Goal: Information Seeking & Learning: Learn about a topic

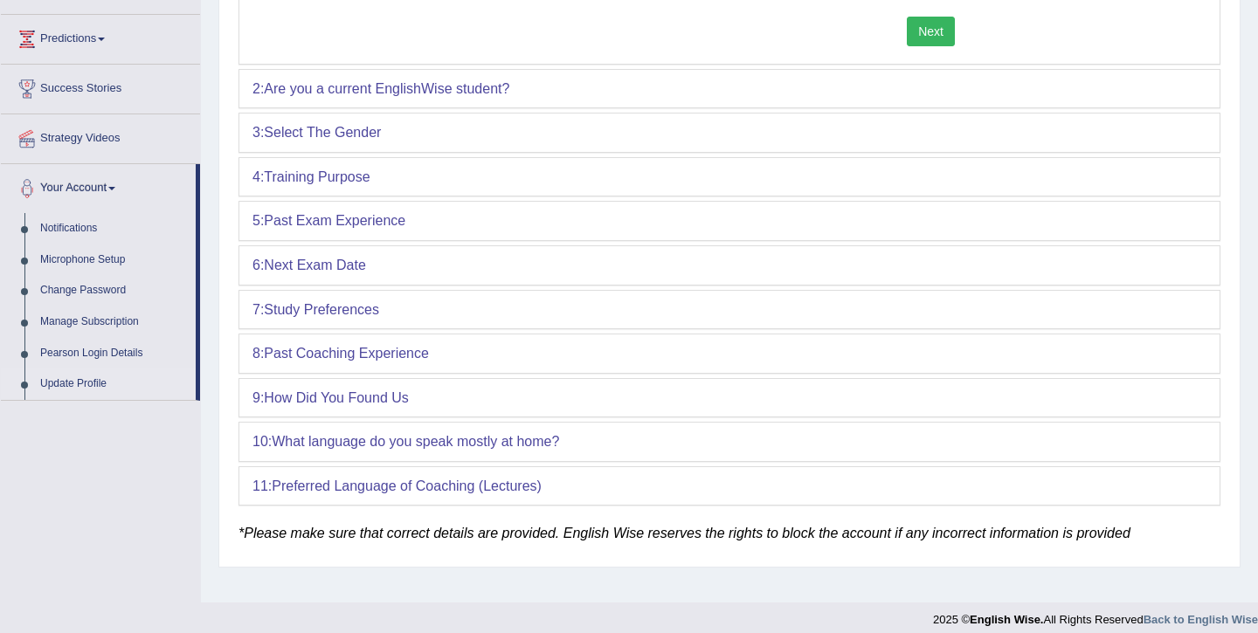
scroll to position [284, 0]
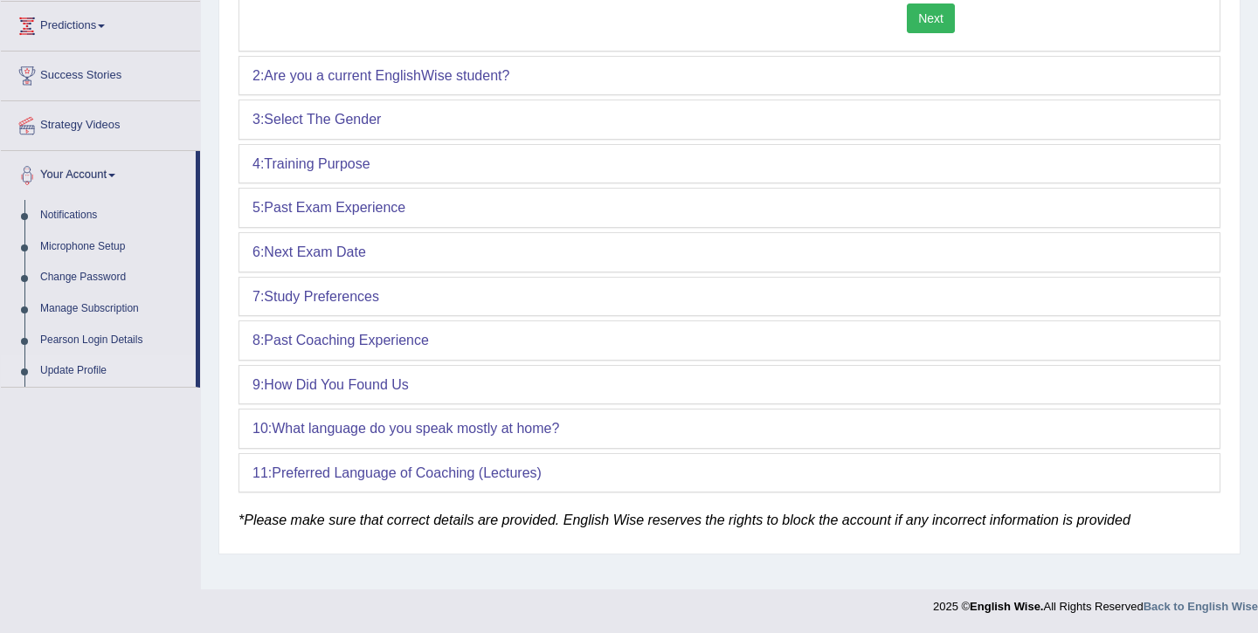
click at [310, 302] on b "Study Preferences" at bounding box center [321, 296] width 115 height 15
click at [335, 297] on b "Study Preferences" at bounding box center [321, 296] width 115 height 15
click at [316, 163] on b "Training Purpose" at bounding box center [317, 163] width 106 height 15
click at [355, 104] on div "3: Select The Gender" at bounding box center [729, 119] width 980 height 38
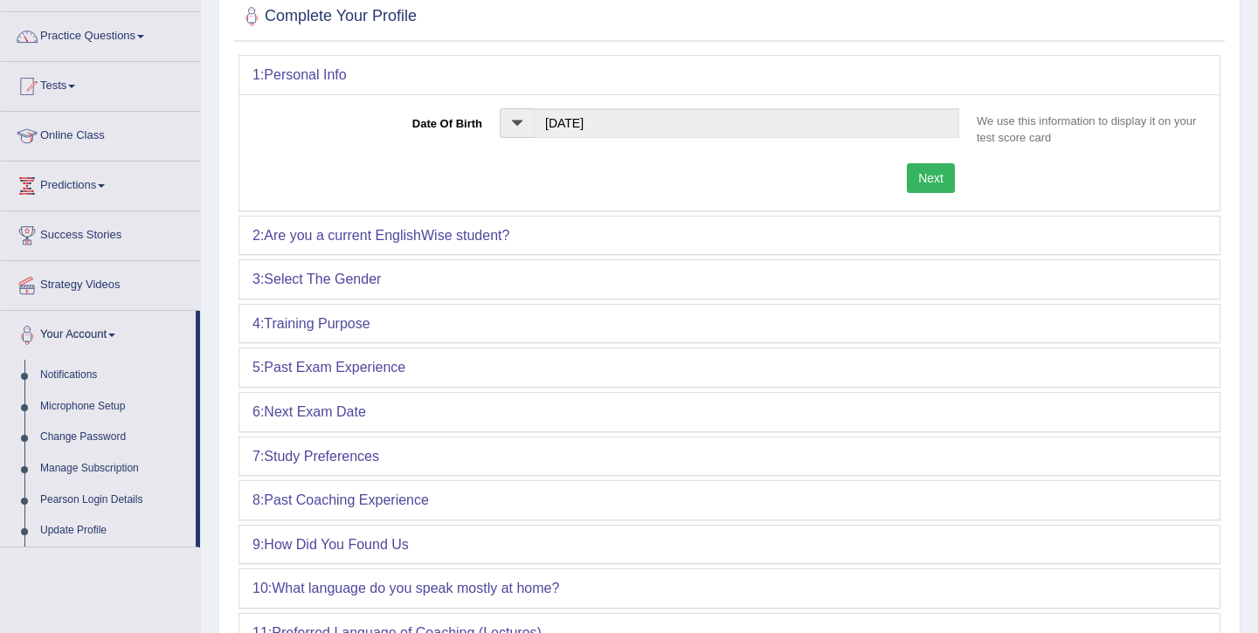
scroll to position [0, 0]
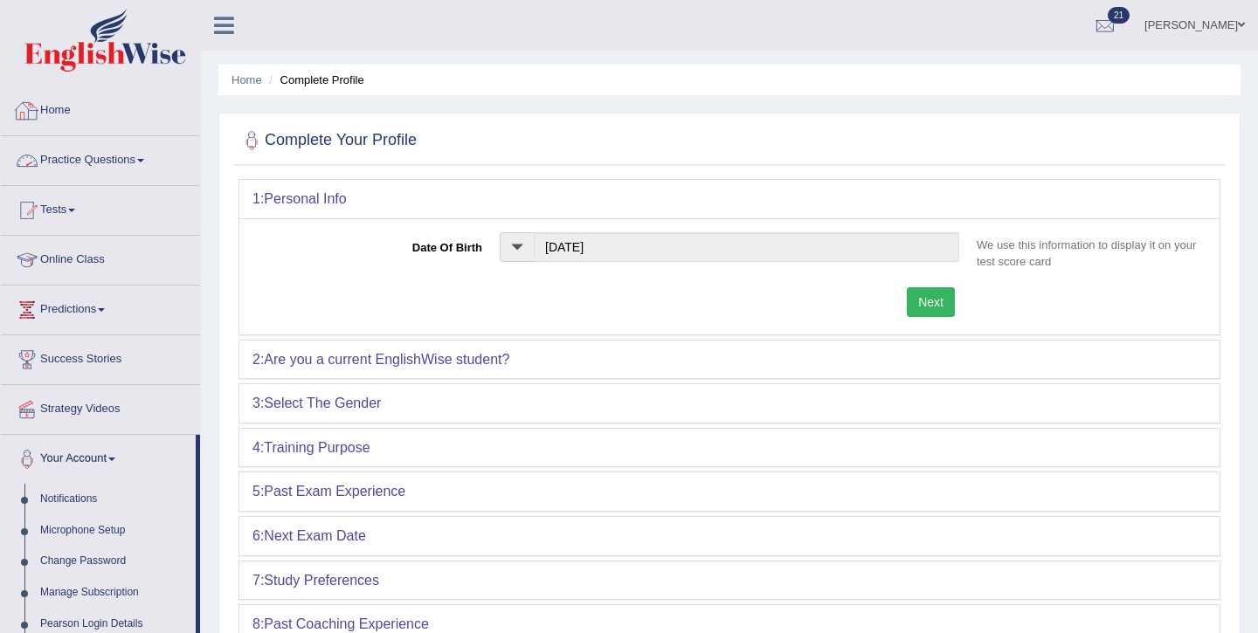
click at [53, 121] on link "Home" at bounding box center [100, 108] width 199 height 44
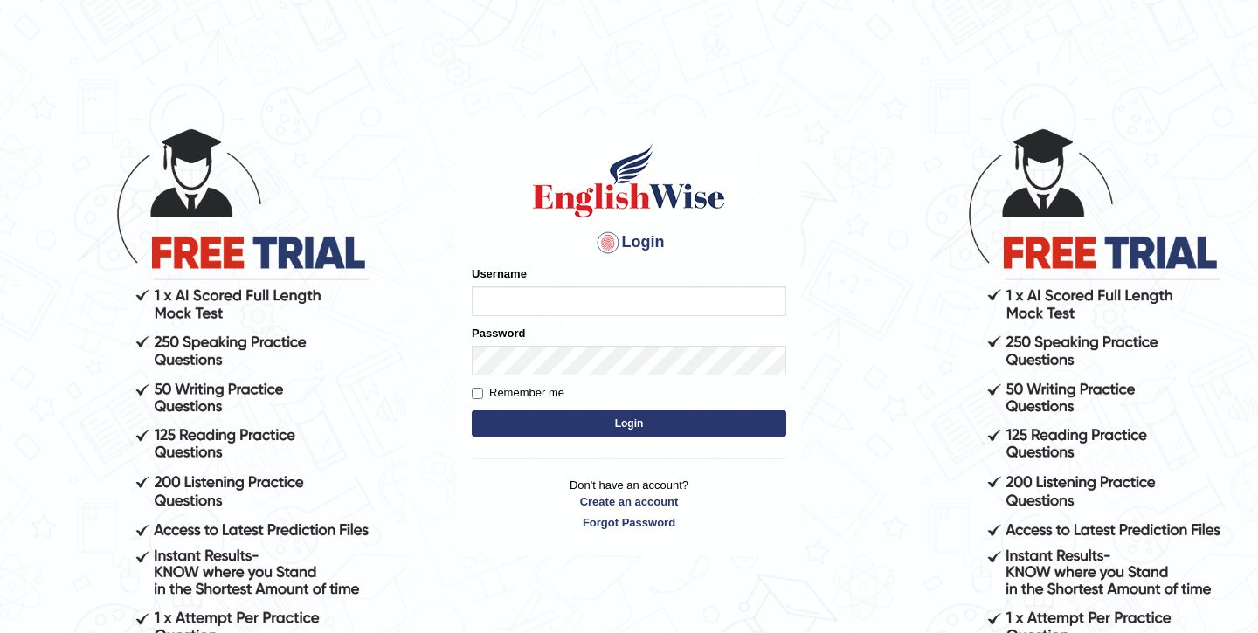
click at [522, 308] on input "Username" at bounding box center [629, 302] width 315 height 30
type input "shubham04"
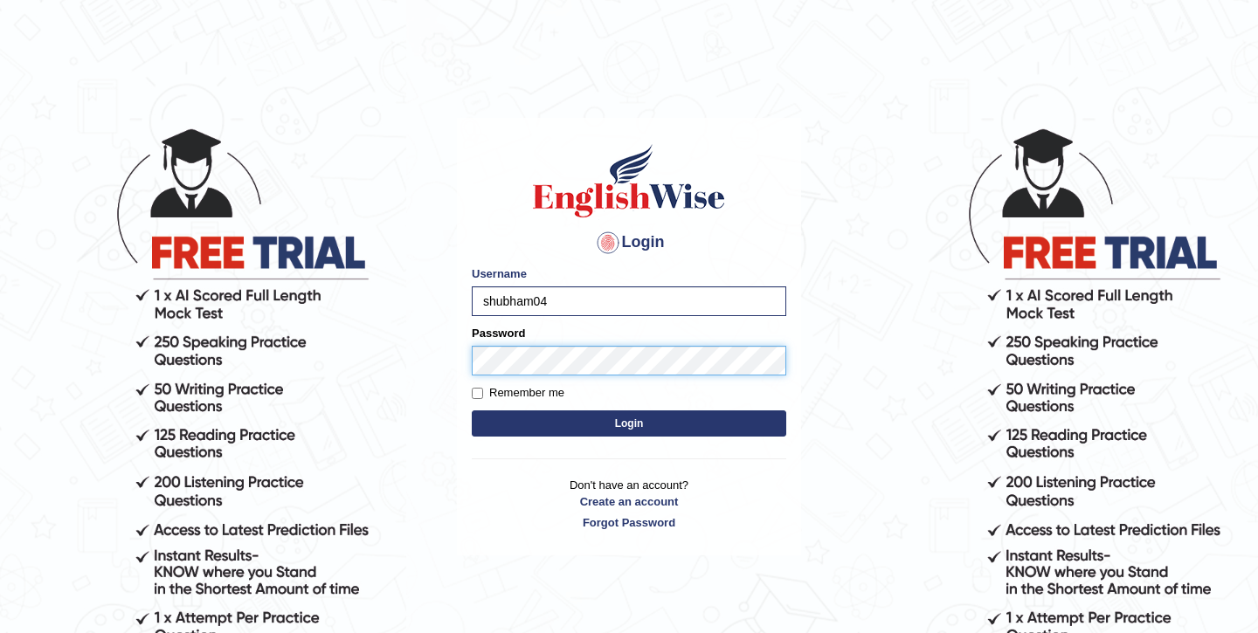
click at [472, 411] on button "Login" at bounding box center [629, 424] width 315 height 26
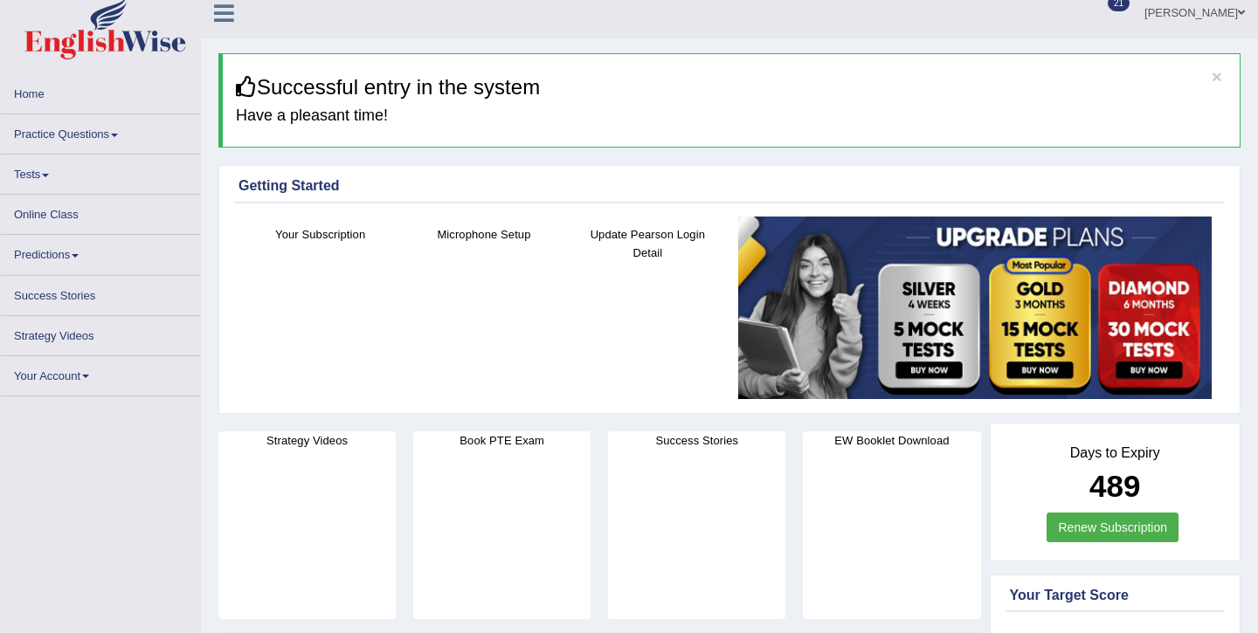
scroll to position [33, 0]
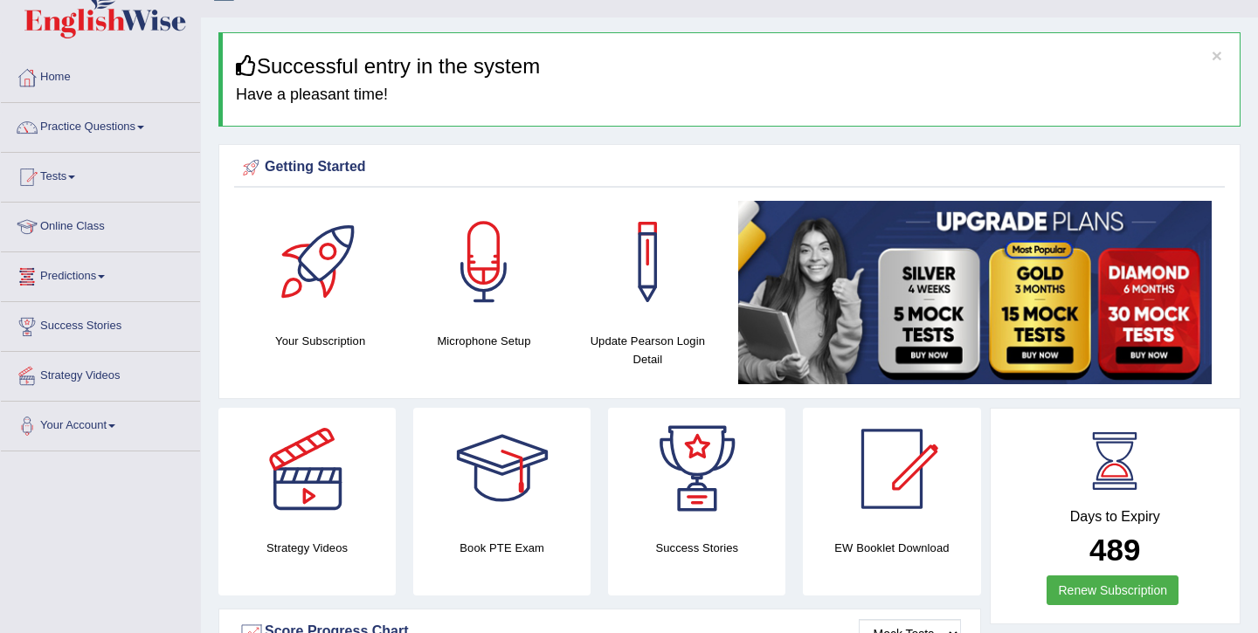
click at [70, 374] on link "Strategy Videos" at bounding box center [100, 374] width 199 height 44
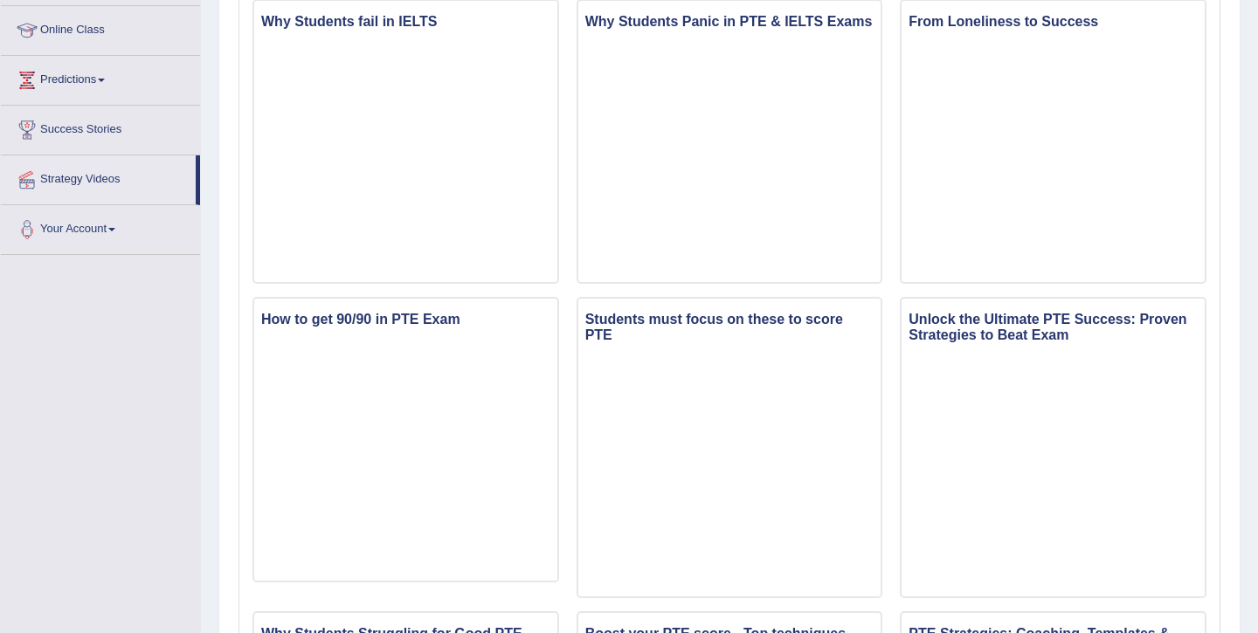
scroll to position [231, 0]
